Goal: Task Accomplishment & Management: Manage account settings

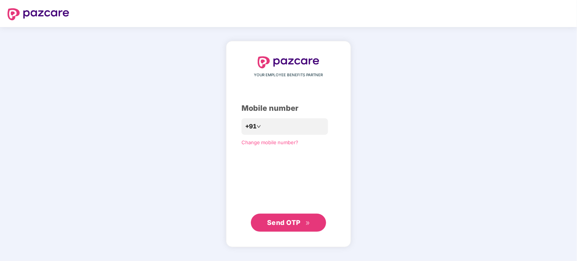
click at [269, 143] on span "Change mobile number?" at bounding box center [269, 143] width 57 height 6
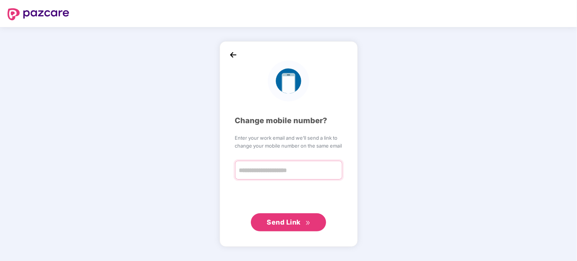
click at [268, 167] on input "text" at bounding box center [288, 170] width 107 height 19
type input "**********"
click at [290, 223] on span "Send Link" at bounding box center [284, 222] width 34 height 8
click at [238, 53] on img at bounding box center [233, 55] width 11 height 11
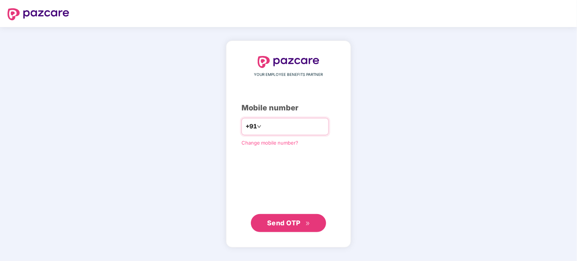
click at [279, 130] on input "number" at bounding box center [294, 127] width 62 height 12
type input "**********"
click at [286, 226] on span "Send OTP" at bounding box center [283, 223] width 33 height 8
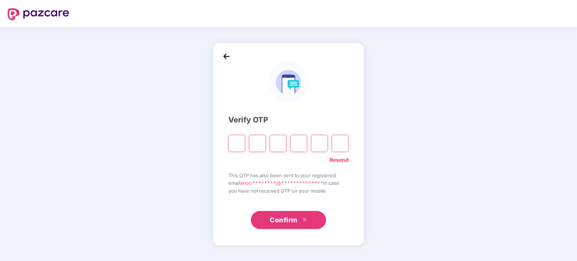
click at [241, 145] on input "Please enter verification code. Digit 1" at bounding box center [236, 143] width 17 height 17
paste input "*"
type input "*"
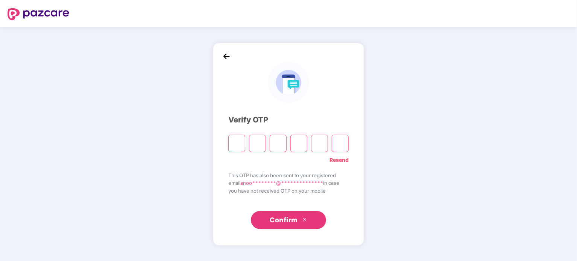
type input "*"
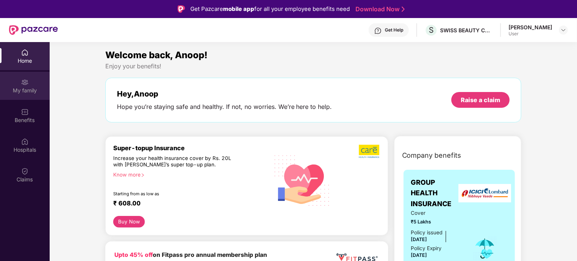
click at [26, 93] on div "My family" at bounding box center [25, 91] width 50 height 8
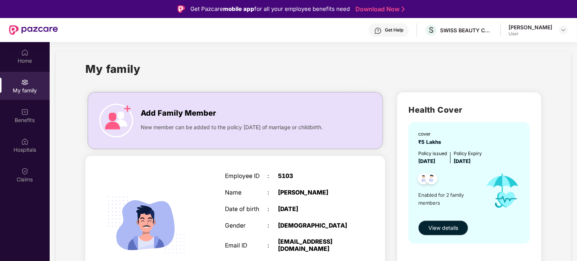
scroll to position [38, 0]
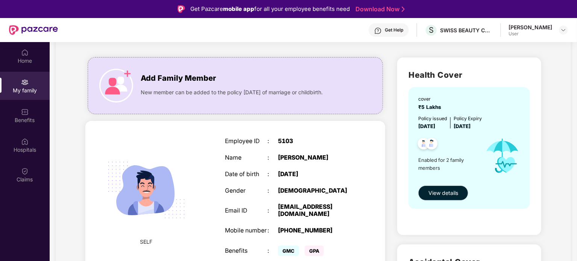
click at [437, 192] on span "View details" at bounding box center [443, 193] width 30 height 8
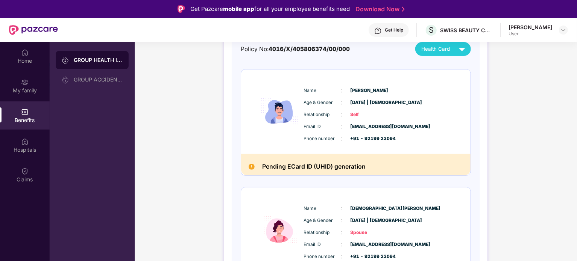
scroll to position [77, 0]
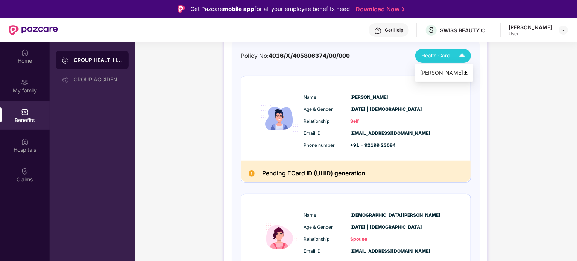
click at [448, 58] on span "Health Card" at bounding box center [435, 56] width 29 height 8
click at [463, 72] on img at bounding box center [466, 73] width 6 height 6
